Goal: Information Seeking & Learning: Learn about a topic

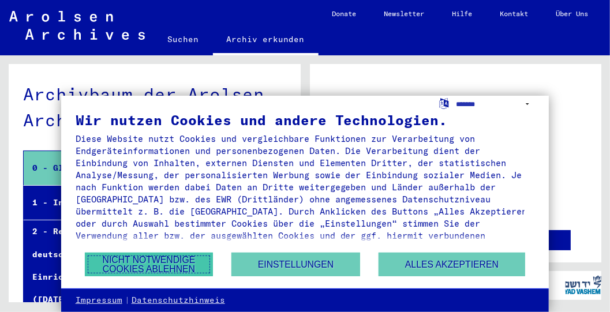
click at [170, 264] on button "Nicht notwendige Cookies ablehnen" at bounding box center [149, 265] width 129 height 24
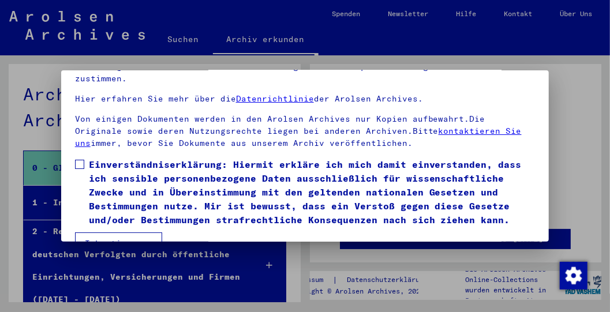
scroll to position [89, 0]
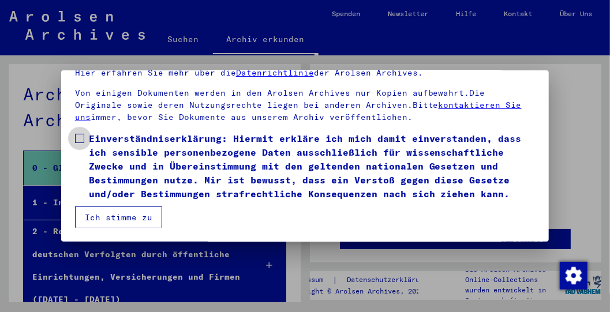
click at [80, 134] on span at bounding box center [79, 138] width 9 height 9
click at [144, 218] on button "Ich stimme zu" at bounding box center [118, 218] width 87 height 22
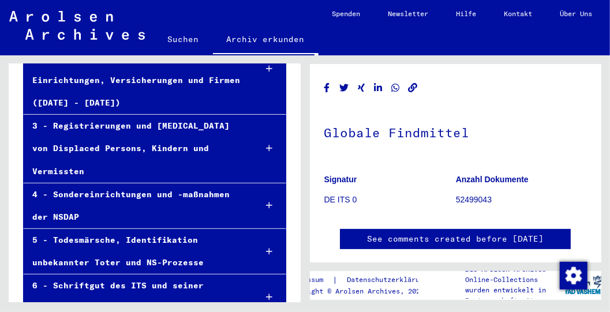
scroll to position [179, 0]
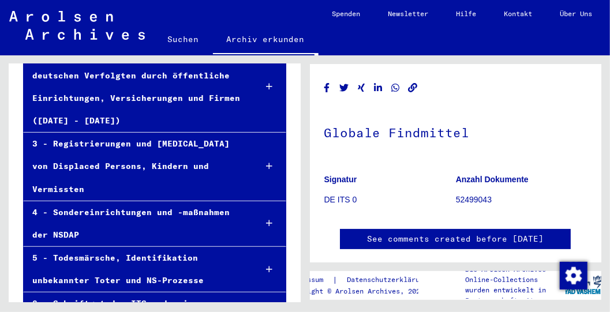
click at [266, 164] on icon at bounding box center [269, 166] width 6 height 8
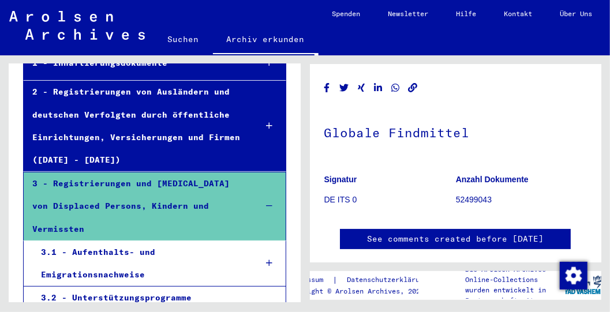
scroll to position [59, 0]
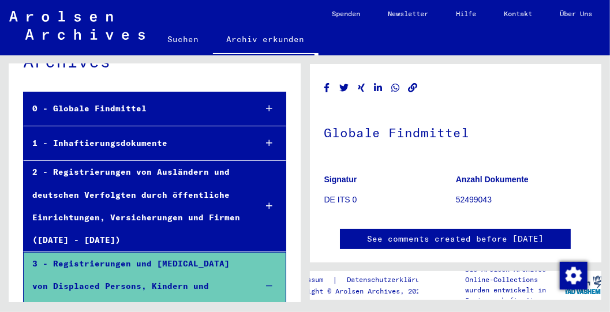
click at [266, 140] on icon at bounding box center [269, 143] width 6 height 8
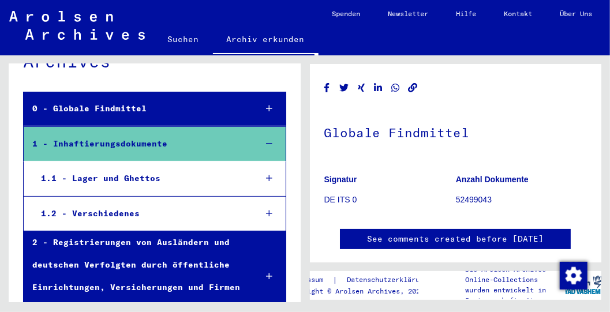
scroll to position [119, 0]
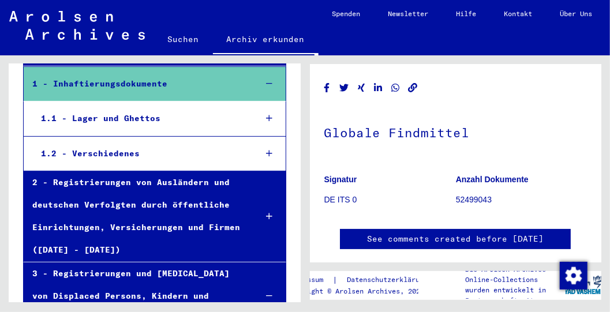
click at [266, 152] on icon at bounding box center [269, 153] width 6 height 8
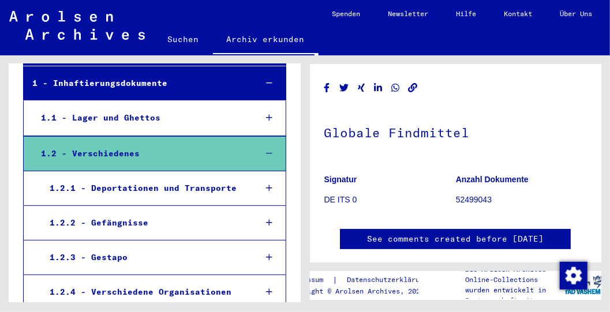
scroll to position [179, 0]
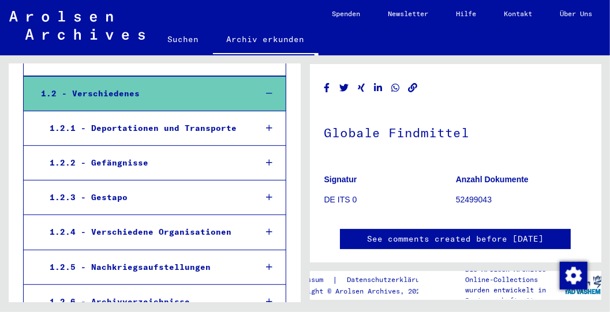
click at [115, 160] on div "1.2.2 - Gefängnisse" at bounding box center [144, 163] width 206 height 22
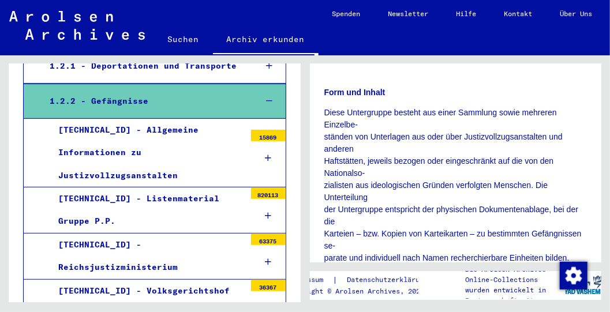
scroll to position [239, 0]
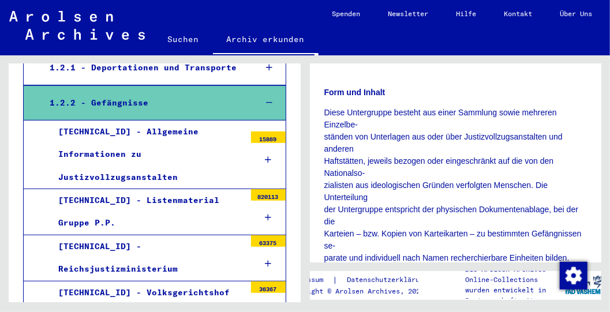
click at [265, 156] on icon at bounding box center [268, 160] width 6 height 8
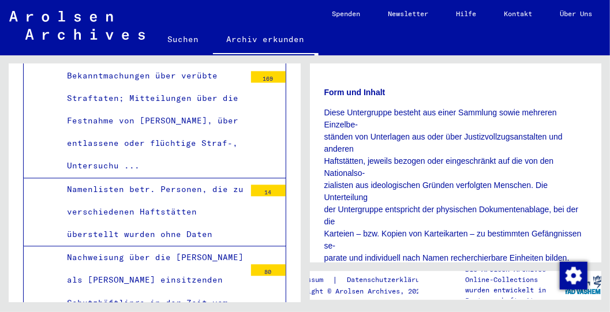
scroll to position [2999, 0]
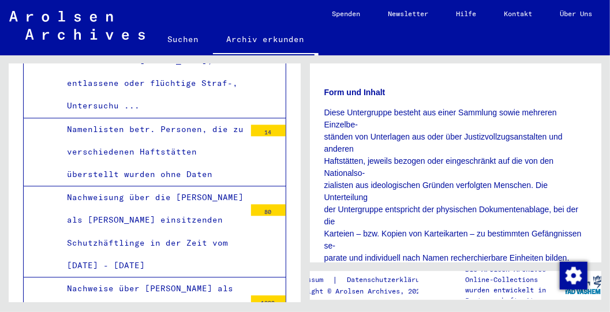
click at [262, 125] on div "14" at bounding box center [268, 131] width 35 height 12
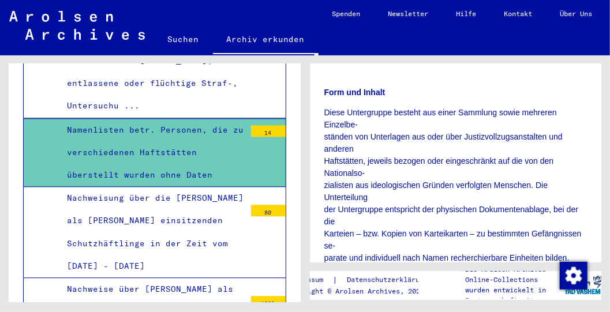
click at [142, 124] on div "Namenlisten betr. Personen, die zu verschiedenen Haftstätten überstellt wurden …" at bounding box center [151, 153] width 187 height 68
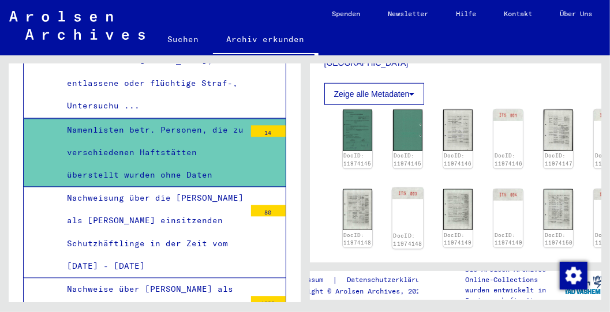
scroll to position [300, 0]
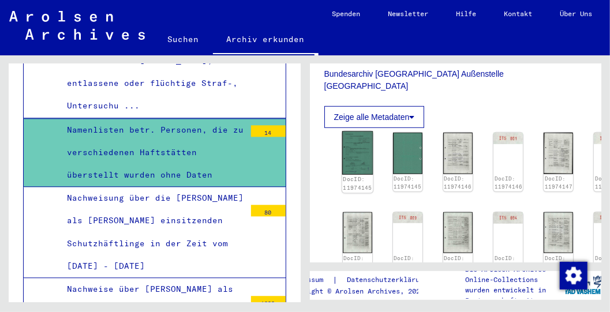
click at [357, 153] on img at bounding box center [357, 153] width 31 height 43
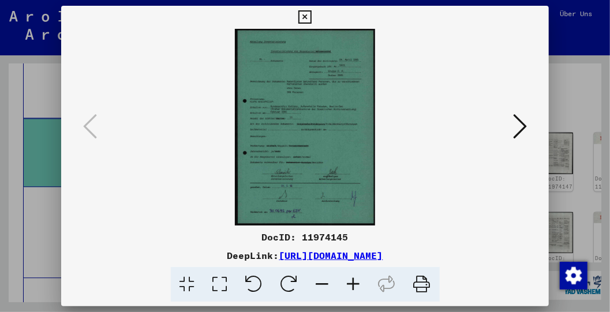
click at [281, 148] on img at bounding box center [305, 127] width 410 height 197
click at [354, 283] on icon at bounding box center [353, 284] width 31 height 35
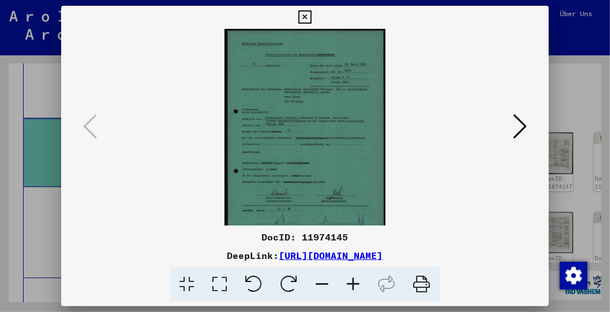
click at [354, 283] on icon at bounding box center [353, 284] width 31 height 35
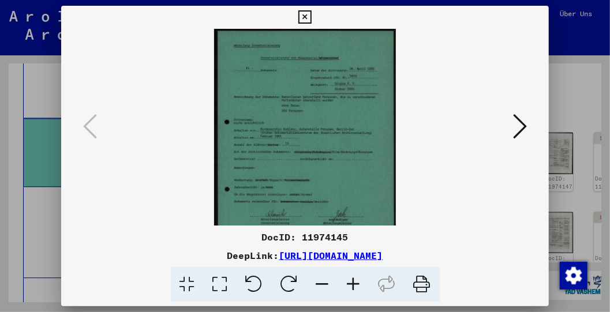
click at [354, 283] on icon at bounding box center [353, 284] width 31 height 35
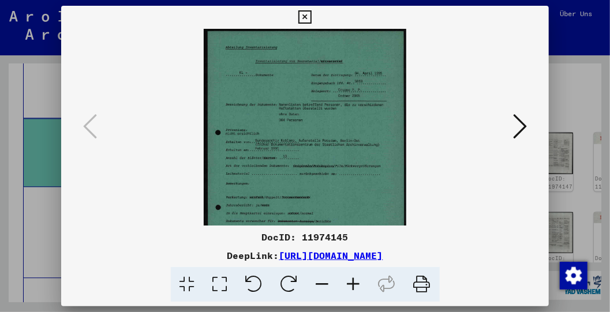
click at [354, 283] on icon at bounding box center [353, 284] width 31 height 35
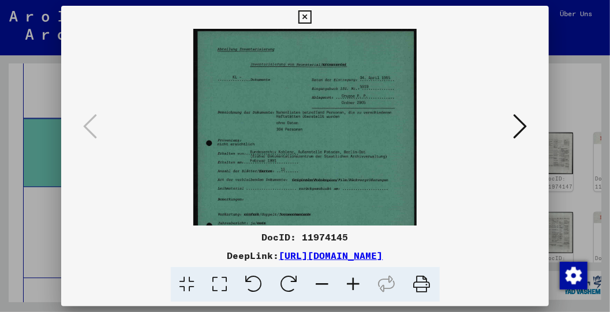
click at [354, 283] on icon at bounding box center [353, 284] width 31 height 35
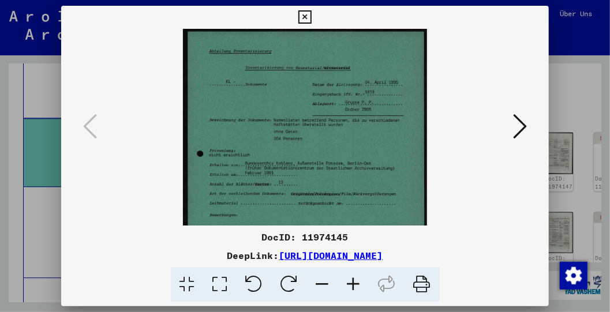
click at [354, 283] on icon at bounding box center [353, 284] width 31 height 35
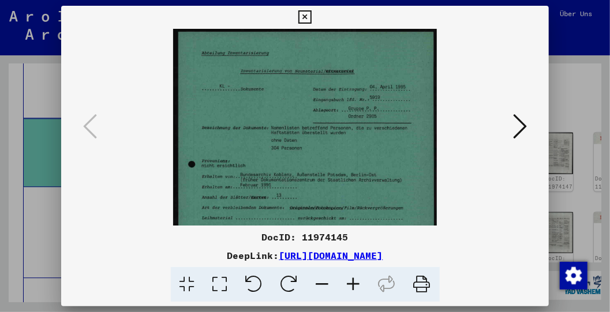
click at [354, 283] on icon at bounding box center [353, 284] width 31 height 35
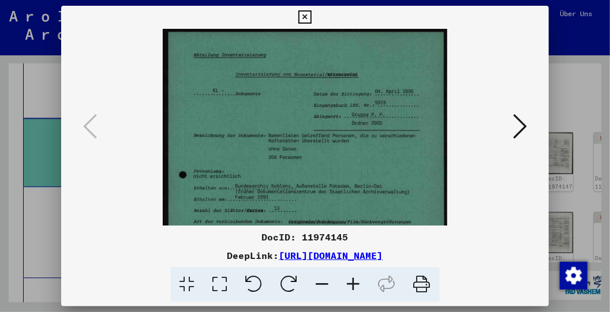
click at [354, 283] on icon at bounding box center [353, 284] width 31 height 35
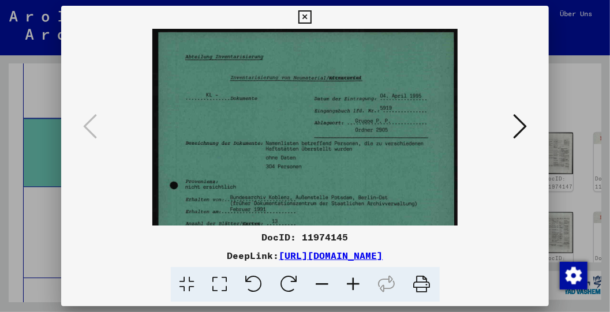
click at [354, 283] on icon at bounding box center [353, 284] width 31 height 35
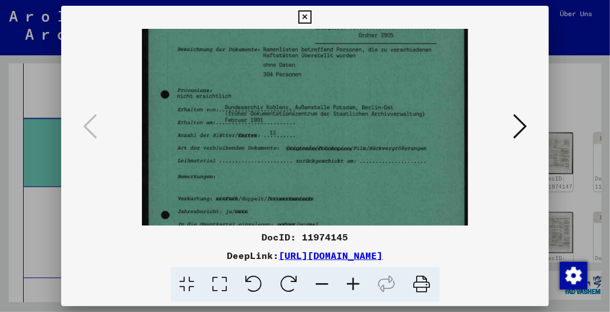
drag, startPoint x: 342, startPoint y: 177, endPoint x: 312, endPoint y: 76, distance: 105.3
click at [312, 76] on img at bounding box center [305, 155] width 326 height 456
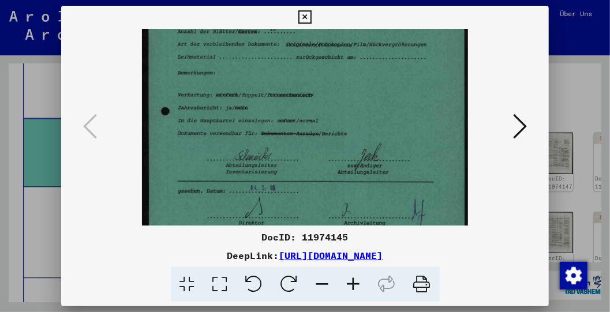
drag, startPoint x: 373, startPoint y: 189, endPoint x: 327, endPoint y: 87, distance: 111.8
click at [327, 87] on img at bounding box center [305, 51] width 326 height 456
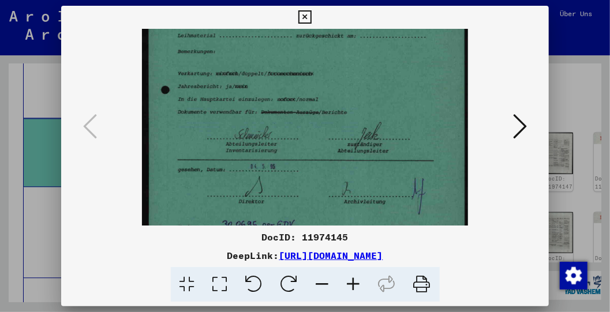
scroll to position [260, 0]
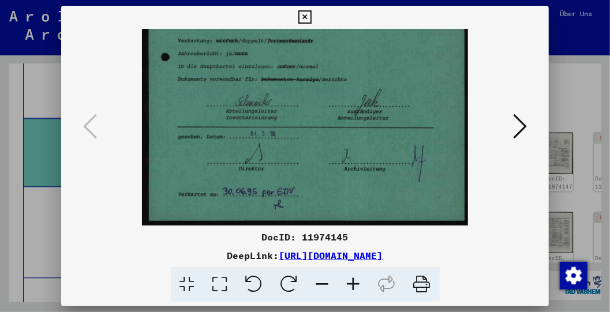
drag, startPoint x: 332, startPoint y: 168, endPoint x: 294, endPoint y: 74, distance: 101.5
click at [524, 127] on icon at bounding box center [520, 126] width 14 height 28
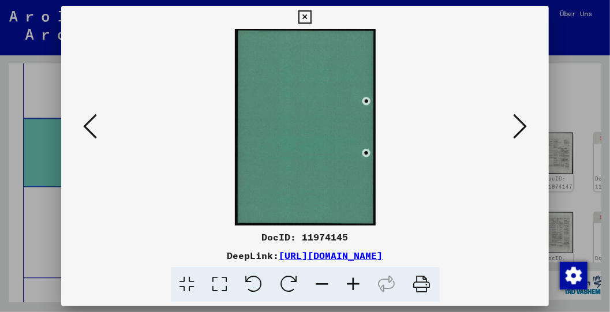
scroll to position [0, 0]
click at [521, 127] on icon at bounding box center [520, 126] width 14 height 28
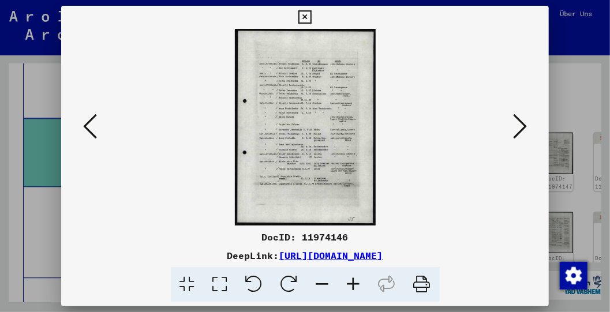
drag, startPoint x: 302, startPoint y: 117, endPoint x: 298, endPoint y: 156, distance: 40.0
click at [298, 156] on img at bounding box center [305, 127] width 141 height 197
click at [299, 149] on img at bounding box center [305, 127] width 141 height 197
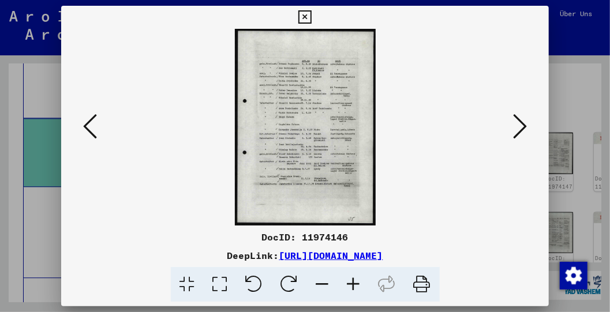
click at [299, 149] on img at bounding box center [305, 127] width 141 height 197
click at [352, 282] on icon at bounding box center [353, 284] width 31 height 35
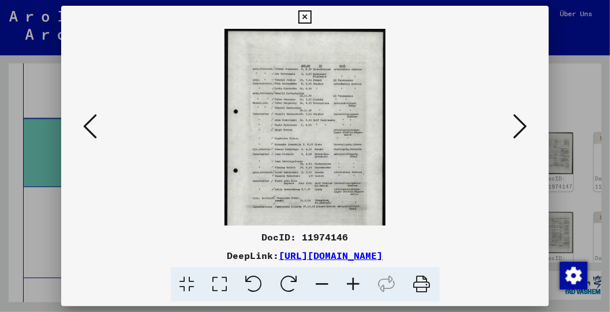
click at [352, 282] on icon at bounding box center [353, 284] width 31 height 35
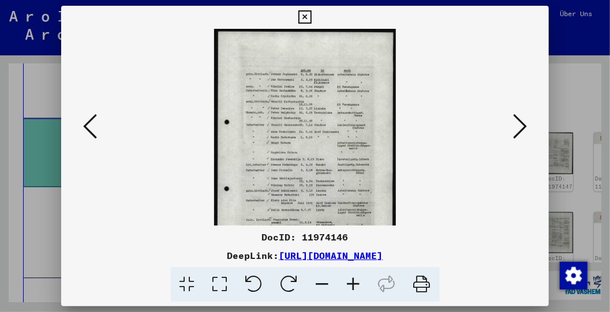
click at [352, 282] on icon at bounding box center [353, 284] width 31 height 35
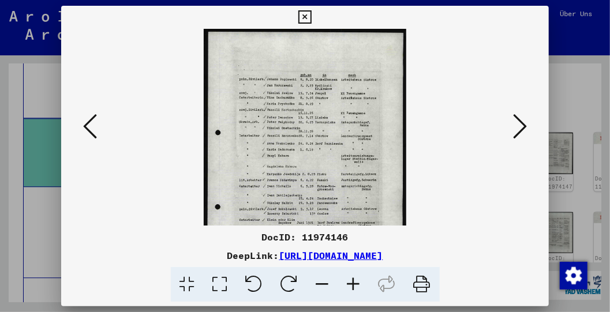
click at [352, 282] on icon at bounding box center [353, 284] width 31 height 35
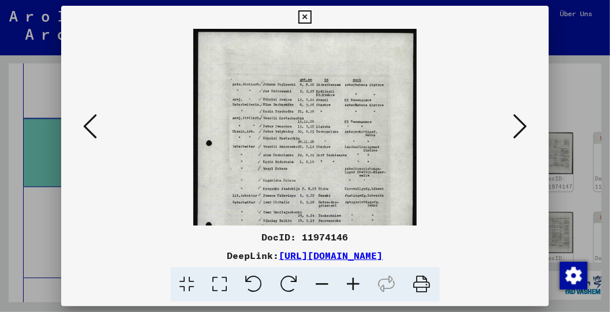
click at [352, 282] on icon at bounding box center [353, 284] width 31 height 35
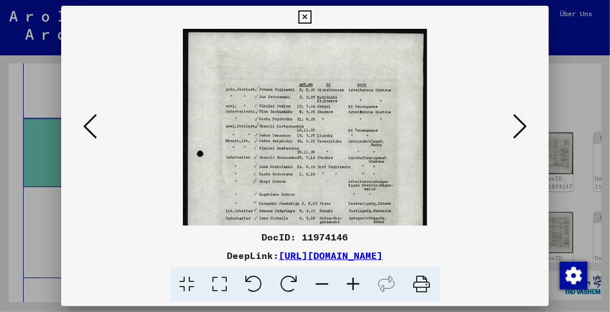
click at [352, 282] on icon at bounding box center [353, 284] width 31 height 35
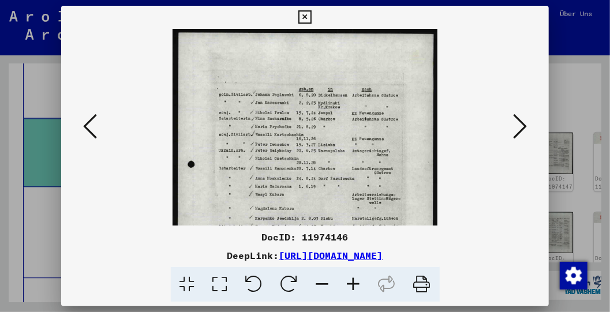
click at [352, 282] on icon at bounding box center [353, 284] width 31 height 35
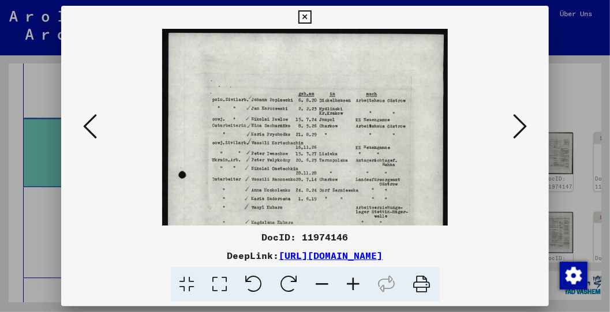
click at [352, 282] on icon at bounding box center [353, 284] width 31 height 35
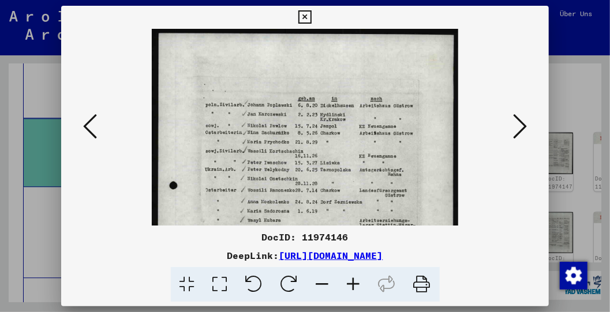
click at [352, 282] on icon at bounding box center [353, 284] width 31 height 35
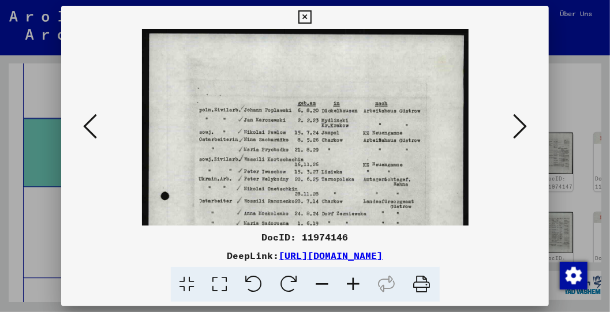
click at [352, 282] on icon at bounding box center [353, 284] width 31 height 35
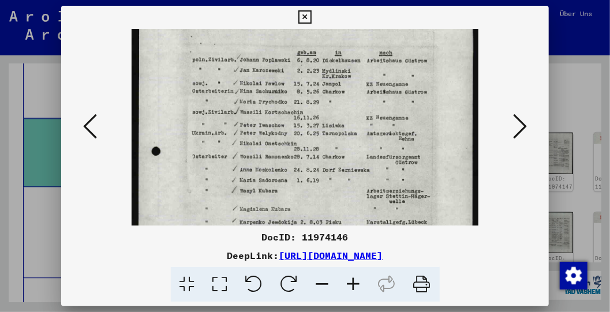
scroll to position [57, 0]
drag, startPoint x: 354, startPoint y: 177, endPoint x: 344, endPoint y: 132, distance: 45.9
click at [344, 132] on img at bounding box center [305, 214] width 347 height 485
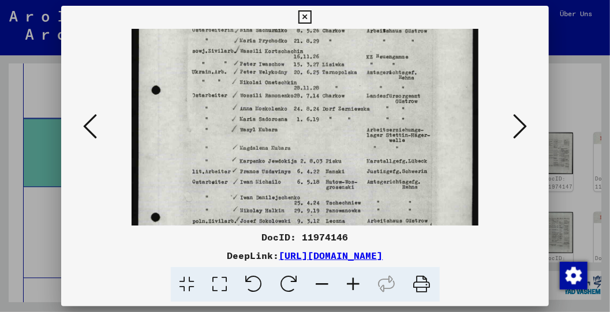
scroll to position [118, 0]
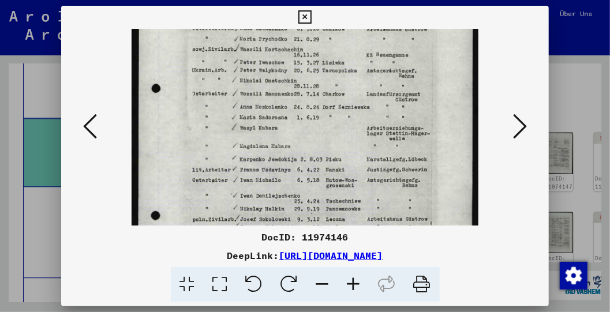
drag, startPoint x: 347, startPoint y: 202, endPoint x: 345, endPoint y: 153, distance: 48.5
click at [345, 153] on img at bounding box center [305, 153] width 347 height 485
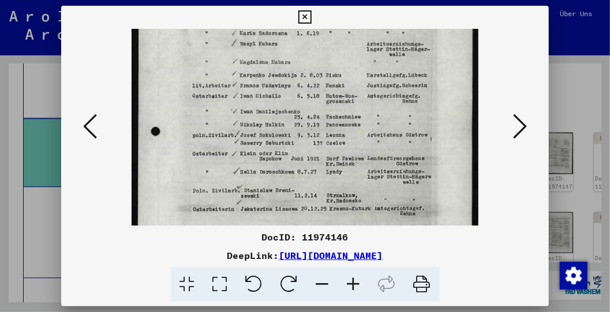
scroll to position [204, 0]
drag, startPoint x: 340, startPoint y: 205, endPoint x: 342, endPoint y: 127, distance: 77.3
click at [342, 127] on img at bounding box center [305, 67] width 347 height 485
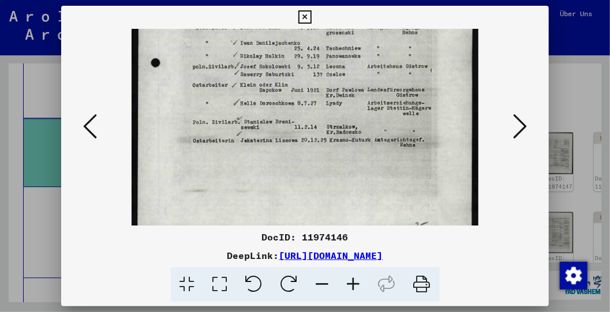
scroll to position [273, 0]
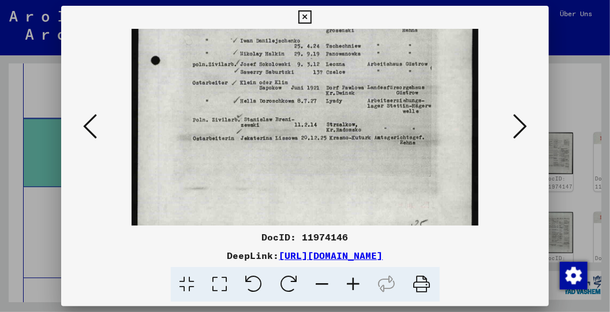
drag, startPoint x: 397, startPoint y: 190, endPoint x: 393, endPoint y: 130, distance: 60.2
